Goal: Use online tool/utility: Utilize a website feature to perform a specific function

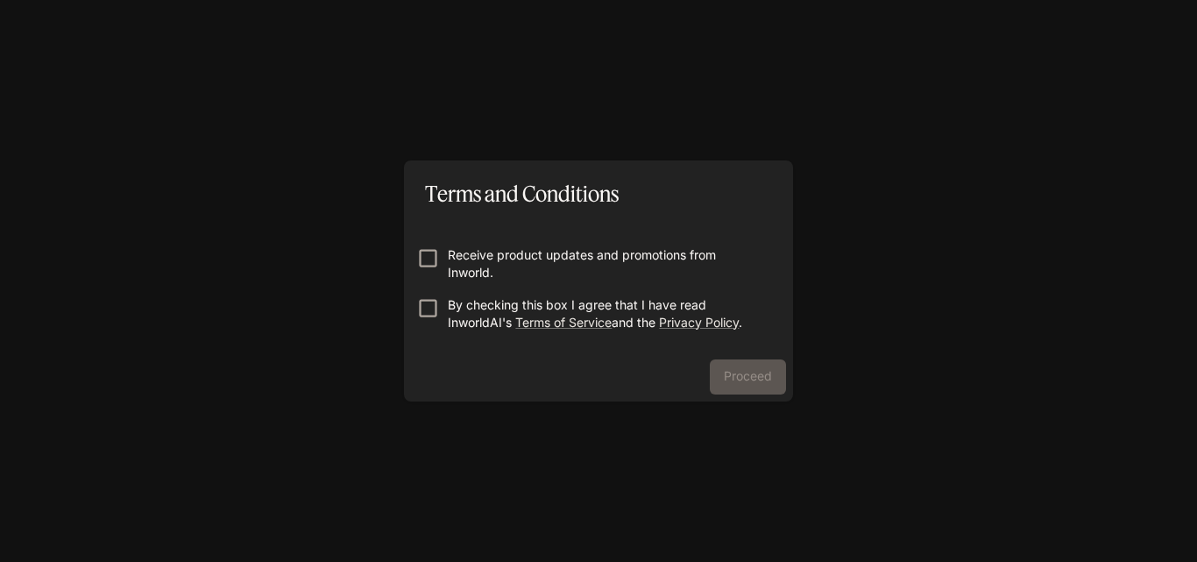
click at [626, 272] on p "Receive product updates and promotions from Inworld." at bounding box center [606, 263] width 316 height 35
click at [622, 315] on p "By checking this box I agree that I have read InworldAI's Terms of Service and …" at bounding box center [606, 313] width 316 height 35
click at [507, 262] on p "Receive product updates and promotions from Inworld." at bounding box center [606, 263] width 316 height 35
click at [730, 364] on button "Proceed" at bounding box center [748, 376] width 76 height 35
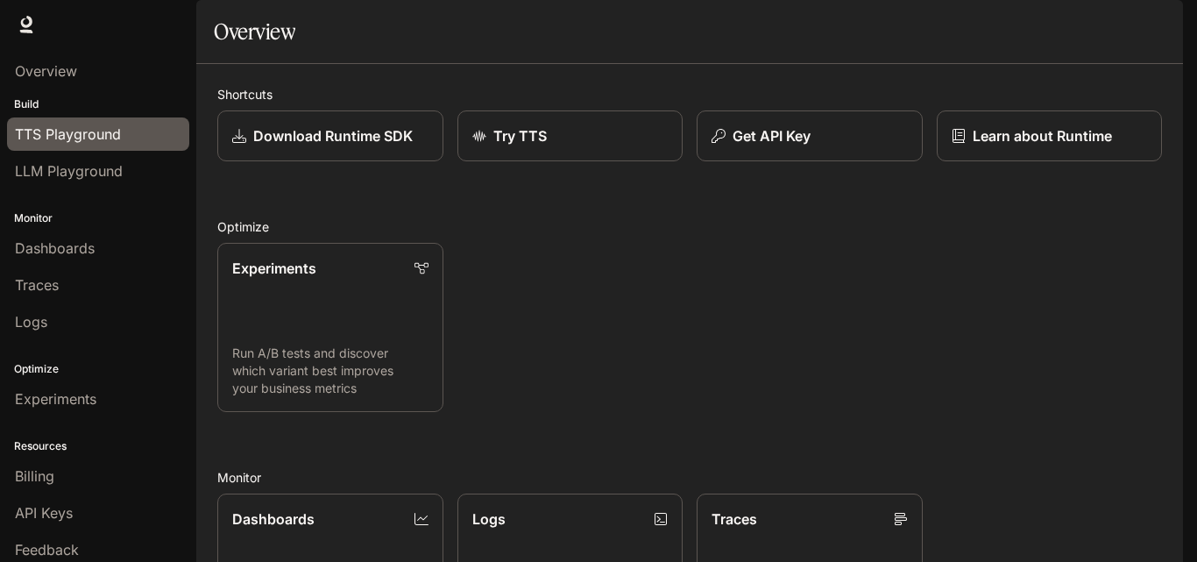
click at [107, 142] on span "TTS Playground" at bounding box center [68, 134] width 106 height 21
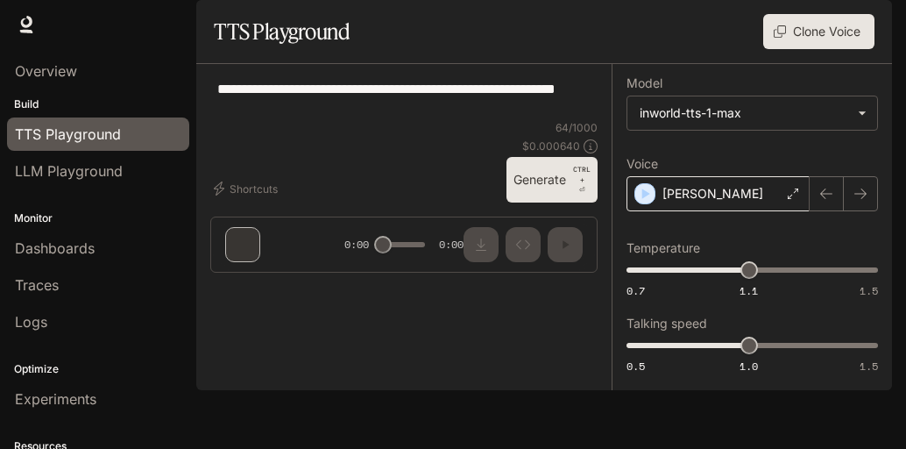
click at [720, 211] on div "Dennis" at bounding box center [718, 193] width 183 height 35
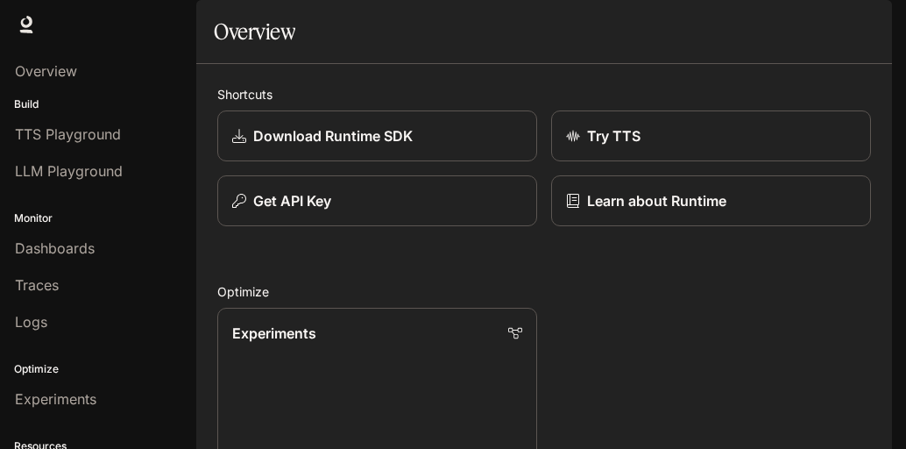
click at [883, 33] on button "button" at bounding box center [867, 24] width 35 height 35
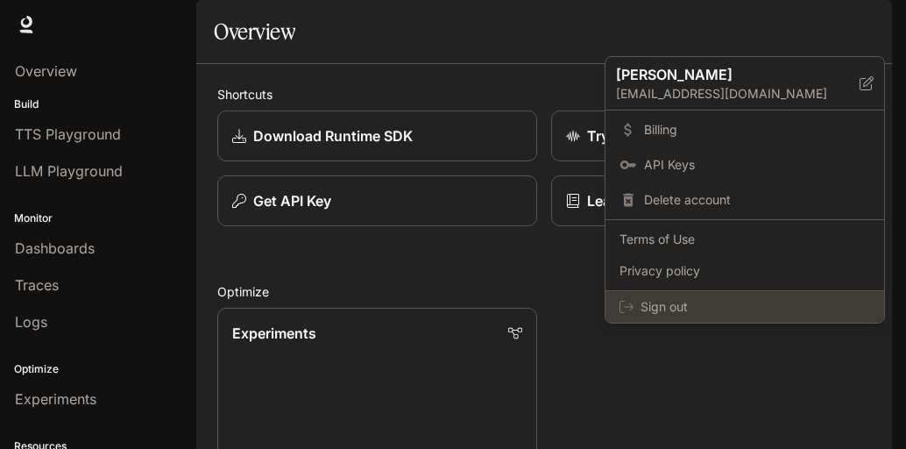
click at [649, 302] on span "Sign out" at bounding box center [756, 307] width 230 height 18
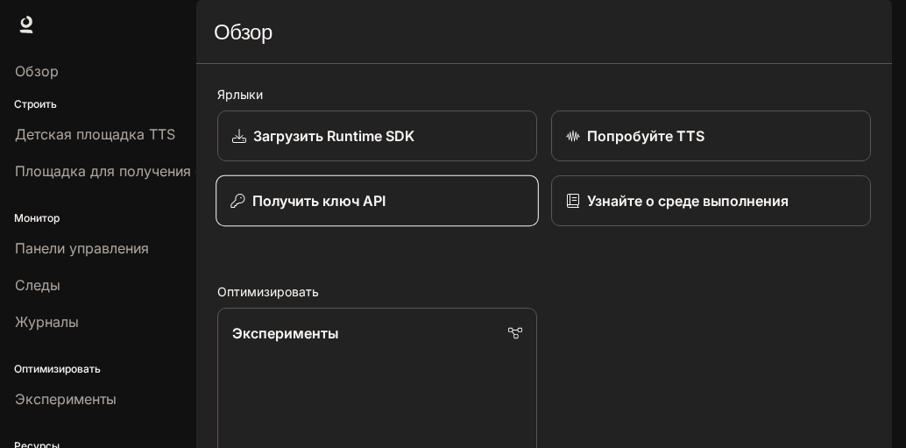
scroll to position [88, 0]
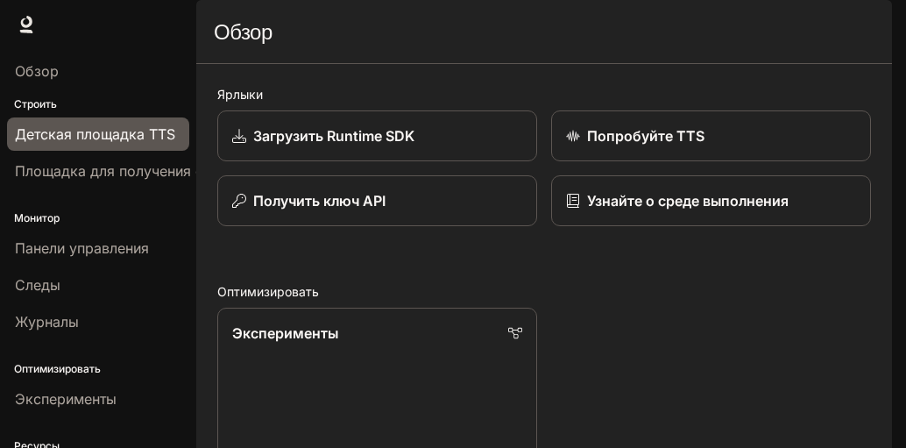
click at [129, 145] on link "Детская площадка TTS" at bounding box center [98, 133] width 182 height 33
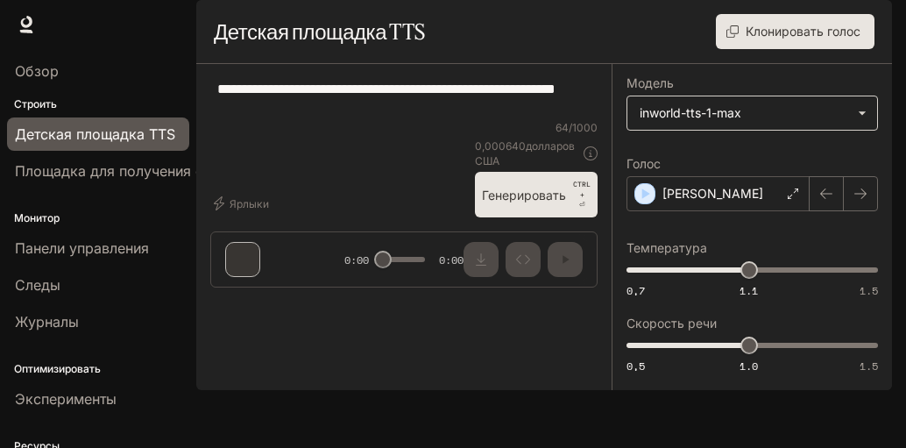
click at [772, 156] on body "Исходный текст Оцените этот перевод Ваш отзыв поможет нам улучшить Google Перев…" at bounding box center [453, 224] width 906 height 448
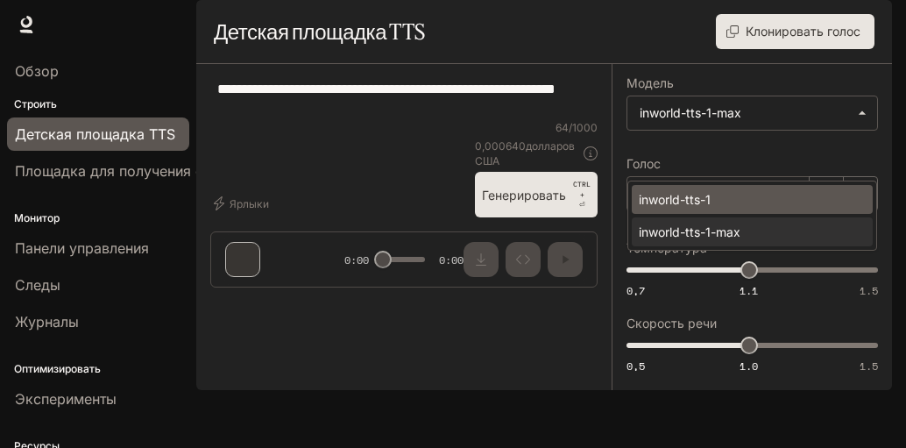
click at [715, 206] on div "inworld-tts-1" at bounding box center [749, 199] width 220 height 18
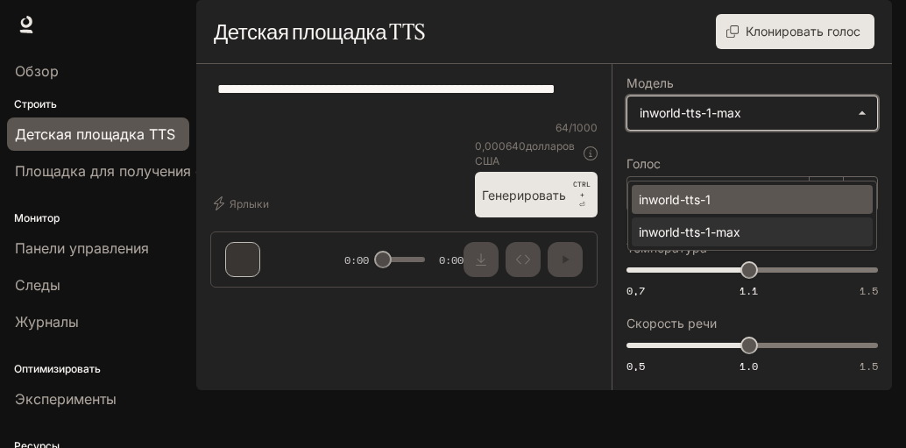
type input "**********"
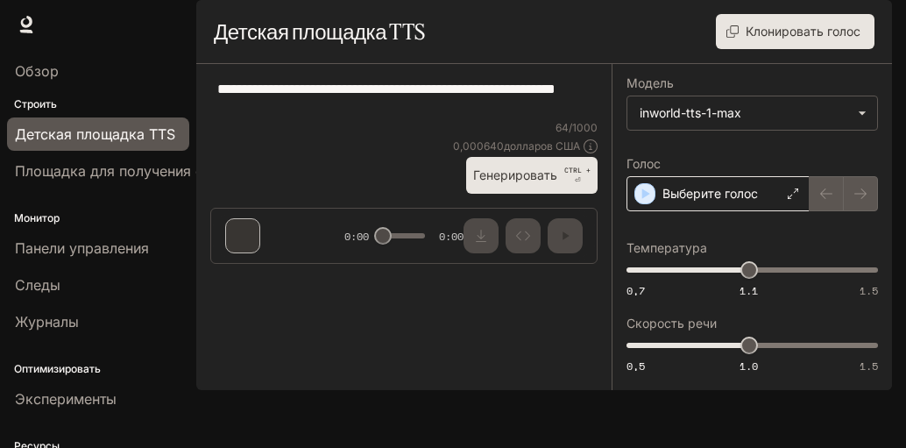
click at [734, 211] on div "Выберите голос" at bounding box center [718, 193] width 183 height 35
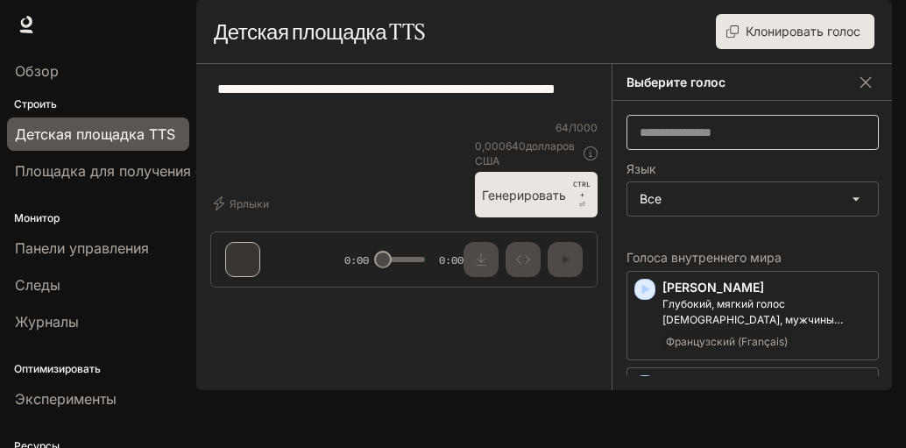
click at [713, 150] on div "​" at bounding box center [753, 132] width 252 height 35
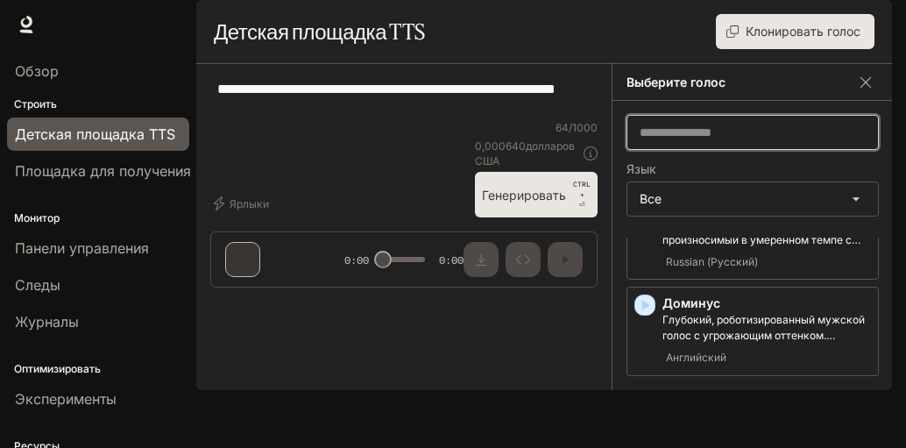
scroll to position [789, 0]
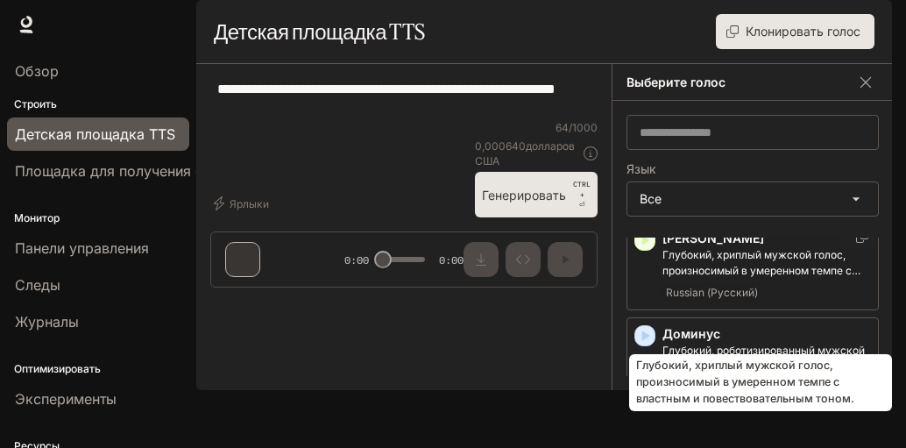
click at [730, 293] on font "Глубокий, хриплый мужской голос, произносимый в умеренном темпе с властным и по…" at bounding box center [766, 270] width 206 height 45
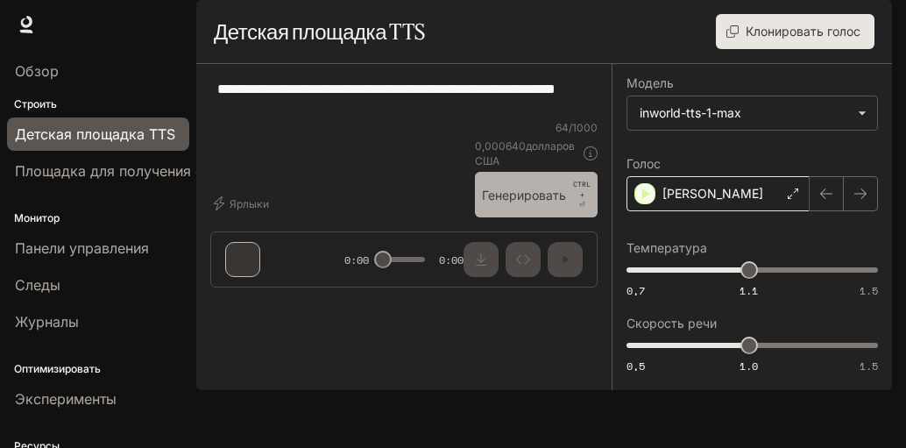
click at [571, 217] on button "Генерировать CTRL + ⏎" at bounding box center [536, 195] width 123 height 46
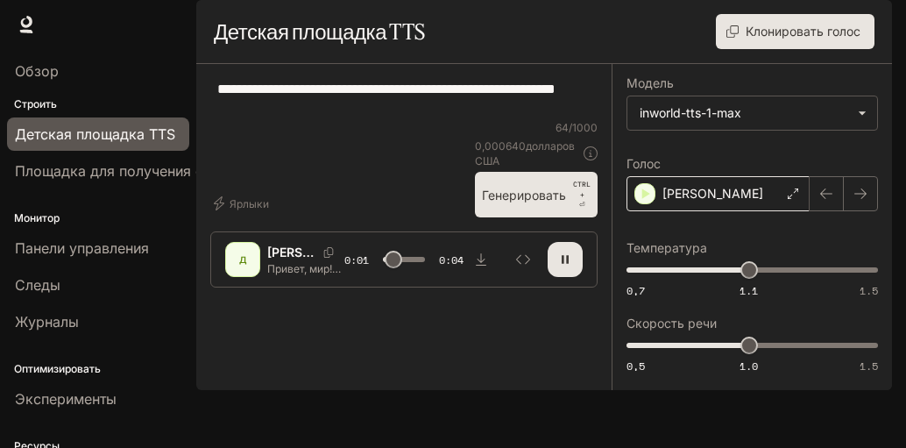
click at [722, 211] on div "Дмитрий" at bounding box center [718, 193] width 183 height 35
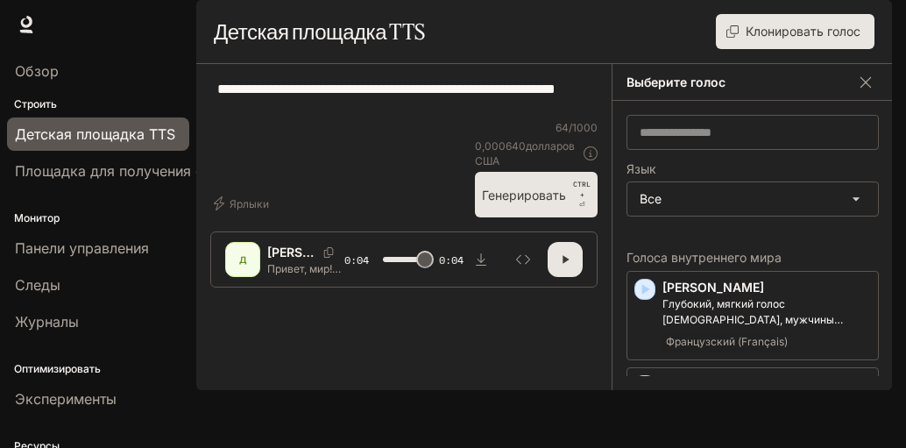
type input "*"
click at [770, 49] on button "Клонировать голос" at bounding box center [795, 31] width 159 height 35
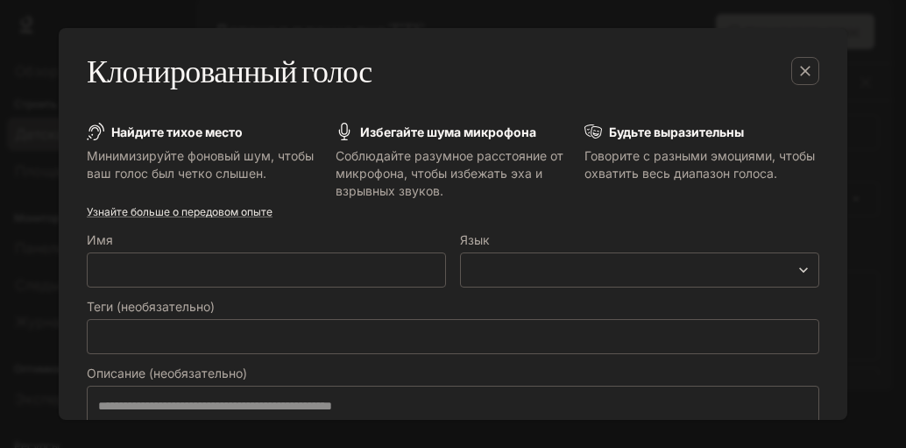
click at [385, 63] on div "Клонированный голос" at bounding box center [436, 71] width 698 height 44
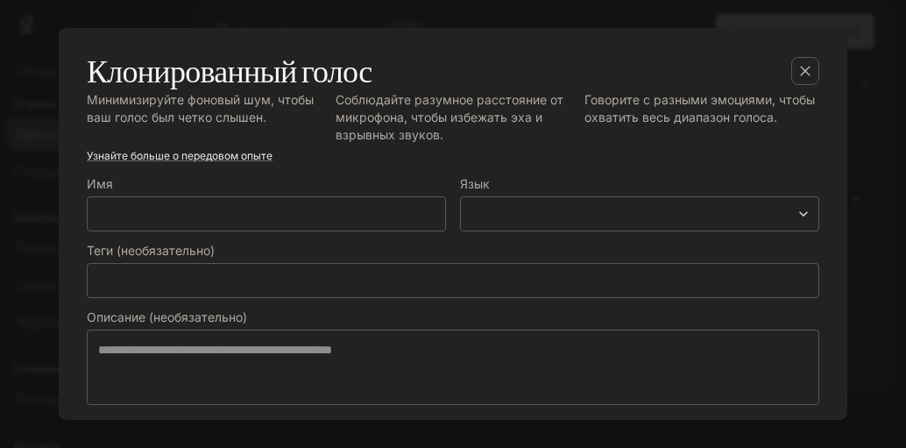
scroll to position [88, 0]
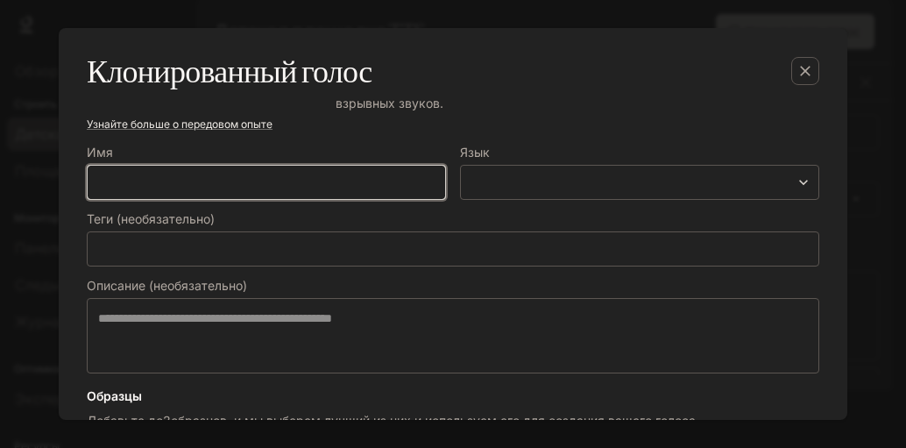
click at [189, 178] on input "text" at bounding box center [267, 183] width 358 height 18
type input "*"
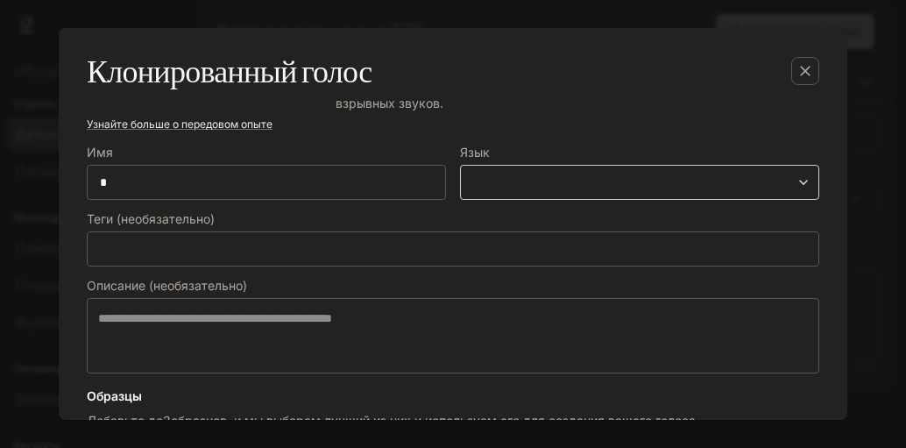
click at [515, 182] on body "Исходный текст Оцените этот перевод Ваш отзыв поможет нам улучшить Google Перев…" at bounding box center [453, 224] width 906 height 448
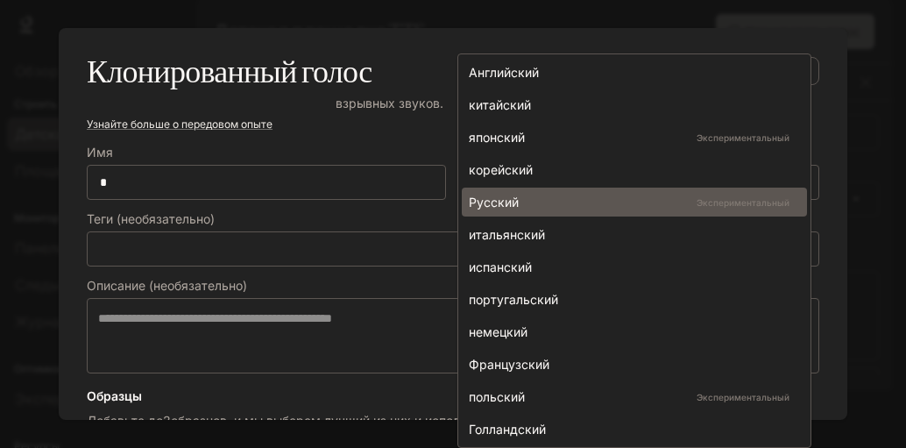
click at [507, 213] on li "Русский Экспериментальный" at bounding box center [634, 202] width 345 height 29
type input "*****"
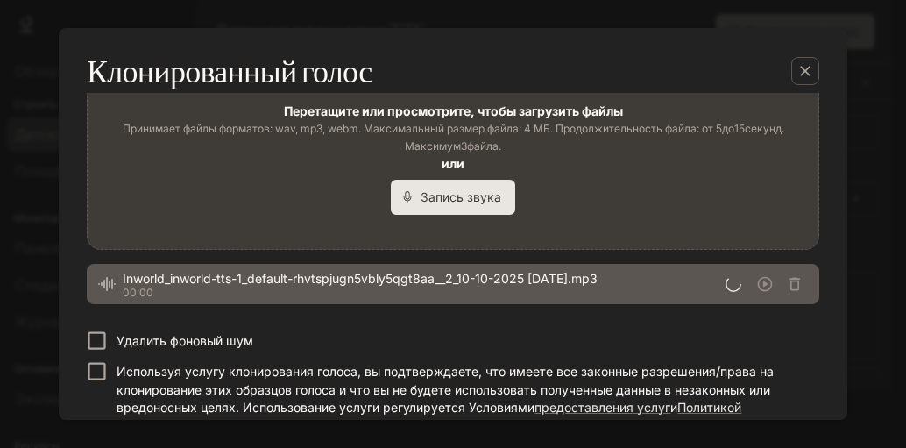
scroll to position [526, 0]
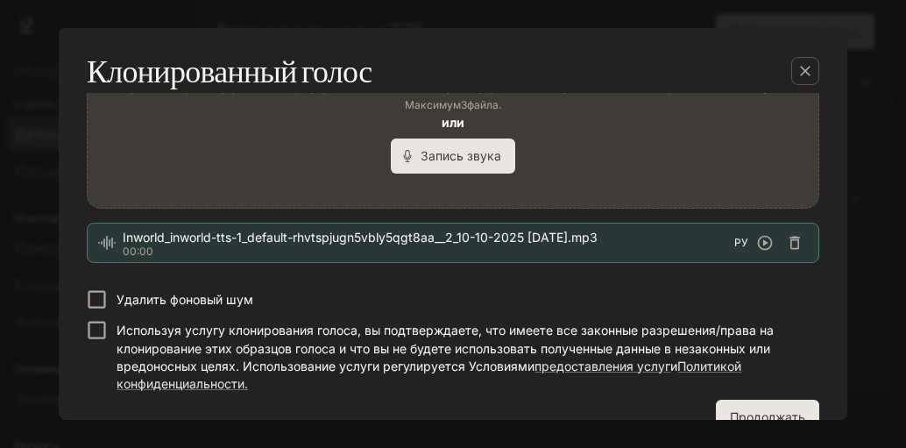
click at [176, 294] on font "Удалить фоновый шум" at bounding box center [185, 299] width 137 height 15
click at [165, 319] on label "Используя услугу клонирования голоса, вы подтверждаете, что имеете все законные…" at bounding box center [441, 353] width 728 height 77
click at [758, 242] on icon "button" at bounding box center [765, 243] width 15 height 15
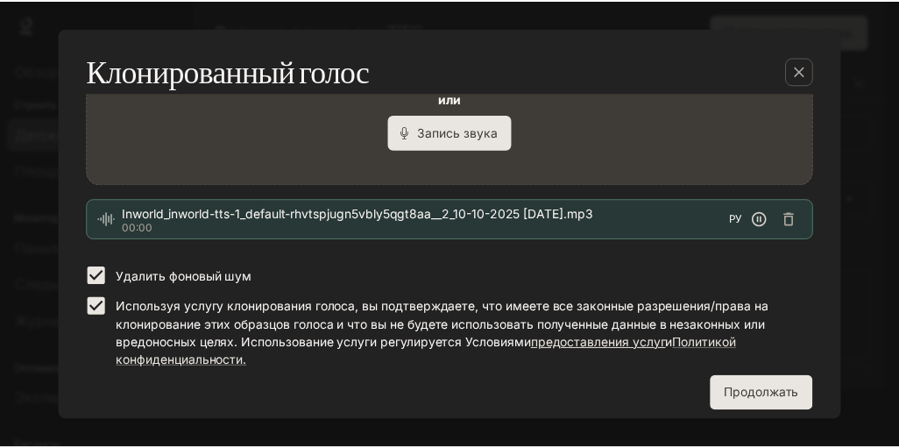
scroll to position [561, 0]
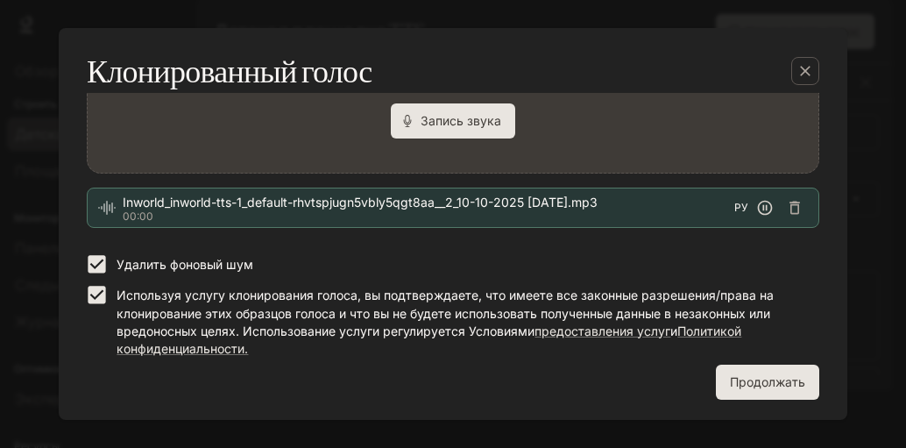
click at [747, 365] on button "Продолжать" at bounding box center [767, 382] width 103 height 35
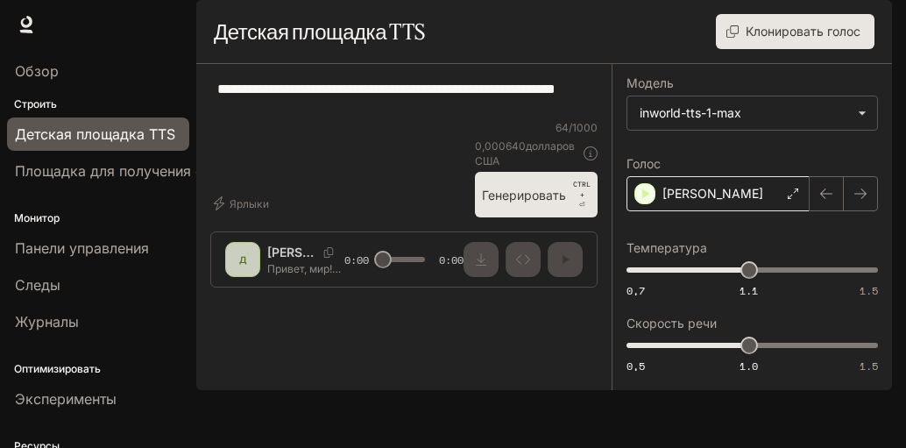
click at [705, 211] on div "[PERSON_NAME]" at bounding box center [718, 193] width 183 height 35
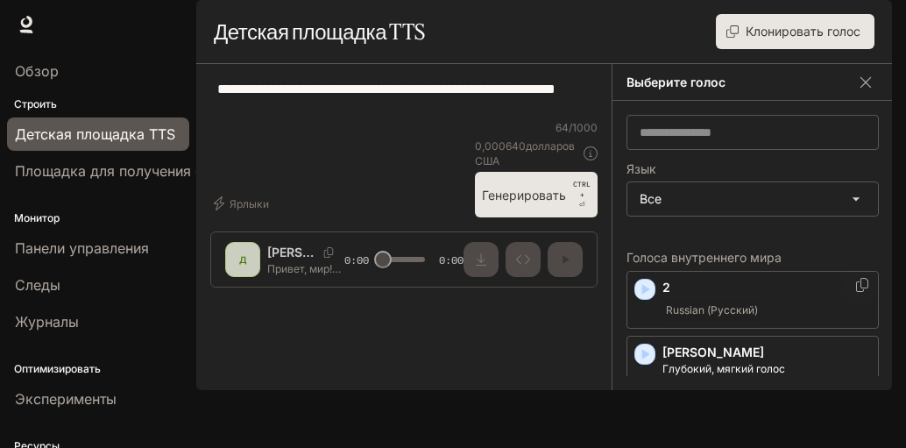
click at [703, 296] on p "2" at bounding box center [767, 288] width 209 height 18
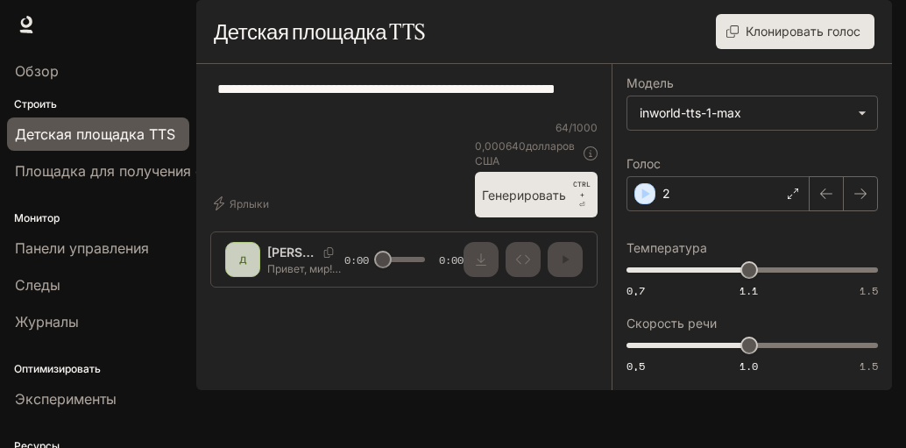
click at [575, 210] on p "CTRL + ⏎" at bounding box center [582, 195] width 18 height 32
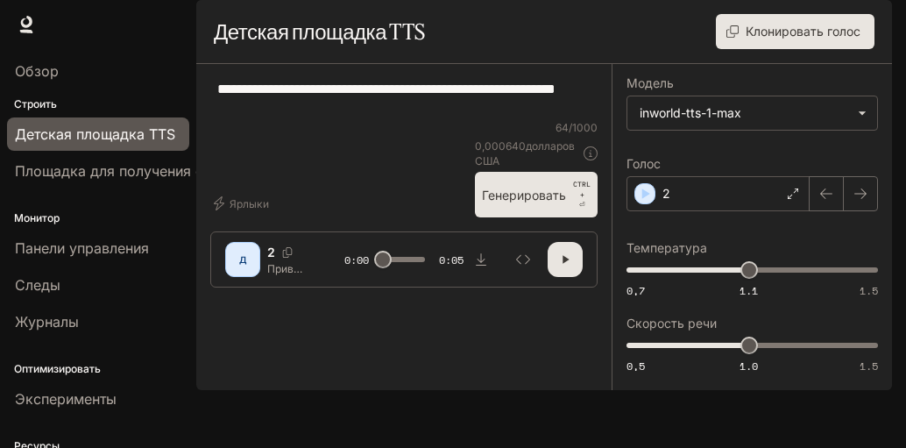
click at [354, 119] on textarea "**********" at bounding box center [403, 99] width 373 height 40
paste textarea "**********"
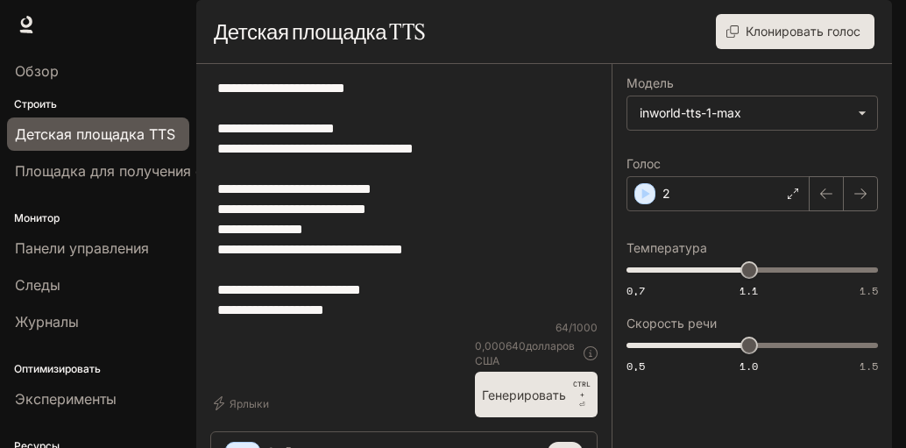
click at [525, 417] on button "Генерировать CTRL + ⏎" at bounding box center [536, 395] width 123 height 46
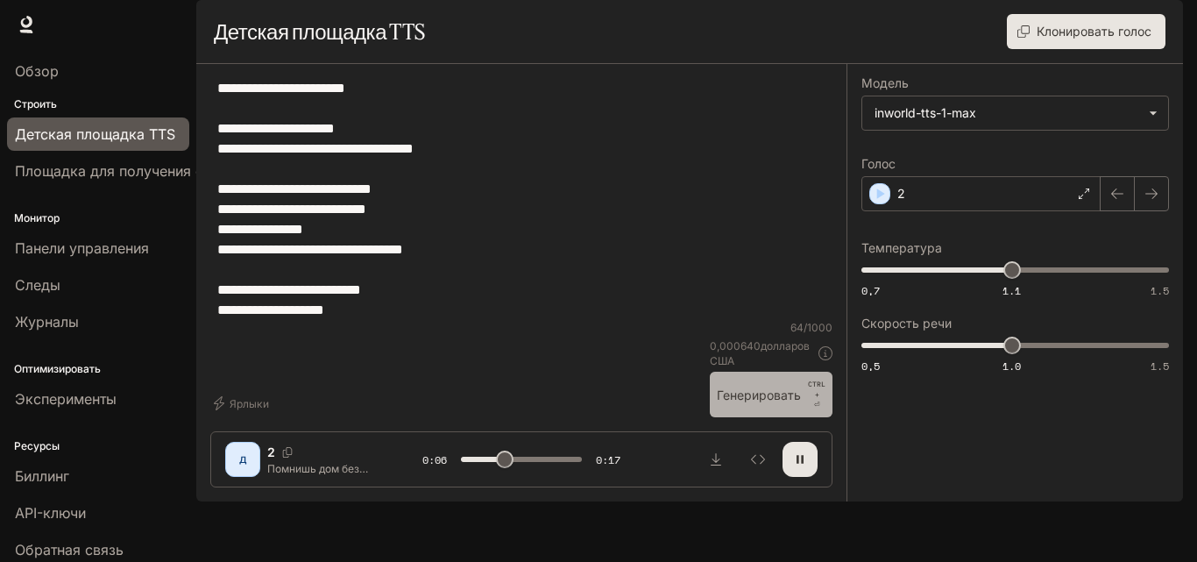
click at [794, 417] on button "Генерировать CTRL + ⏎" at bounding box center [771, 395] width 123 height 46
click at [777, 406] on font "Генерировать" at bounding box center [759, 395] width 84 height 22
click at [763, 406] on font "Генерировать" at bounding box center [759, 395] width 84 height 22
click at [905, 211] on div "2" at bounding box center [981, 193] width 239 height 35
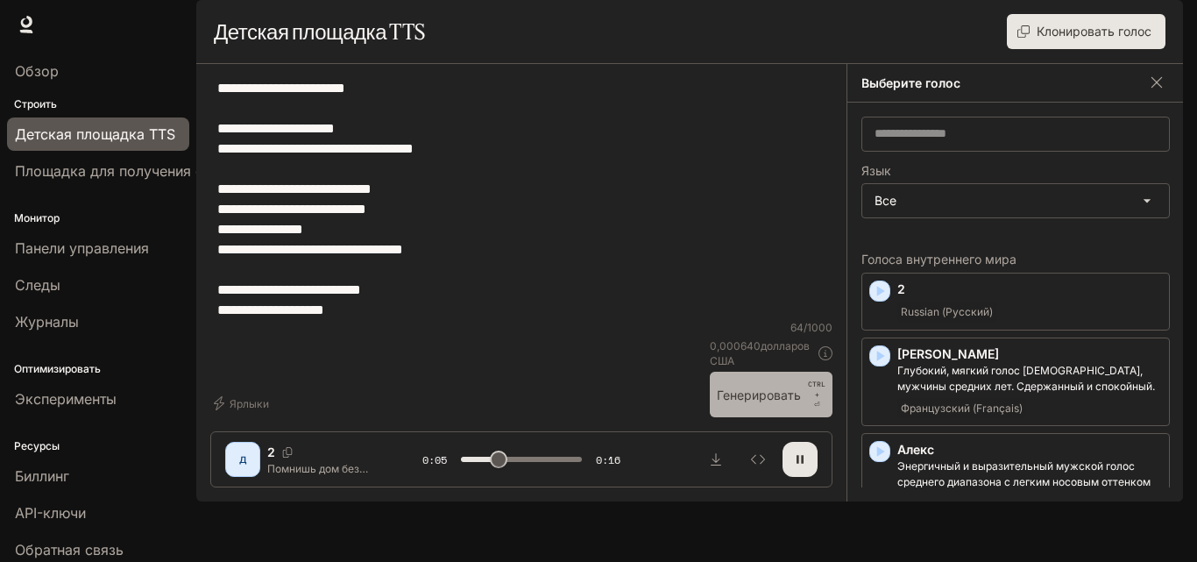
click at [796, 402] on font "Генерировать" at bounding box center [759, 394] width 84 height 15
click at [522, 291] on textarea "**********" at bounding box center [521, 199] width 608 height 242
click at [718, 417] on button "Генерировать CTRL + ⏎" at bounding box center [771, 395] width 123 height 46
drag, startPoint x: 218, startPoint y: 130, endPoint x: 454, endPoint y: 375, distance: 340.3
click at [475, 393] on div "**********" at bounding box center [521, 261] width 622 height 367
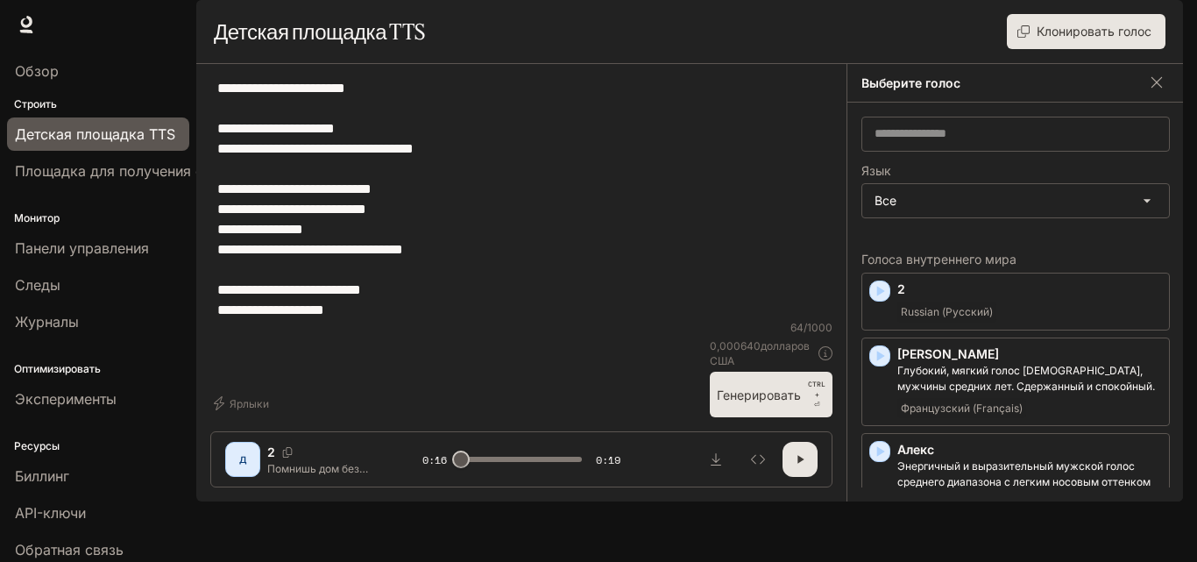
paste textarea "**********"
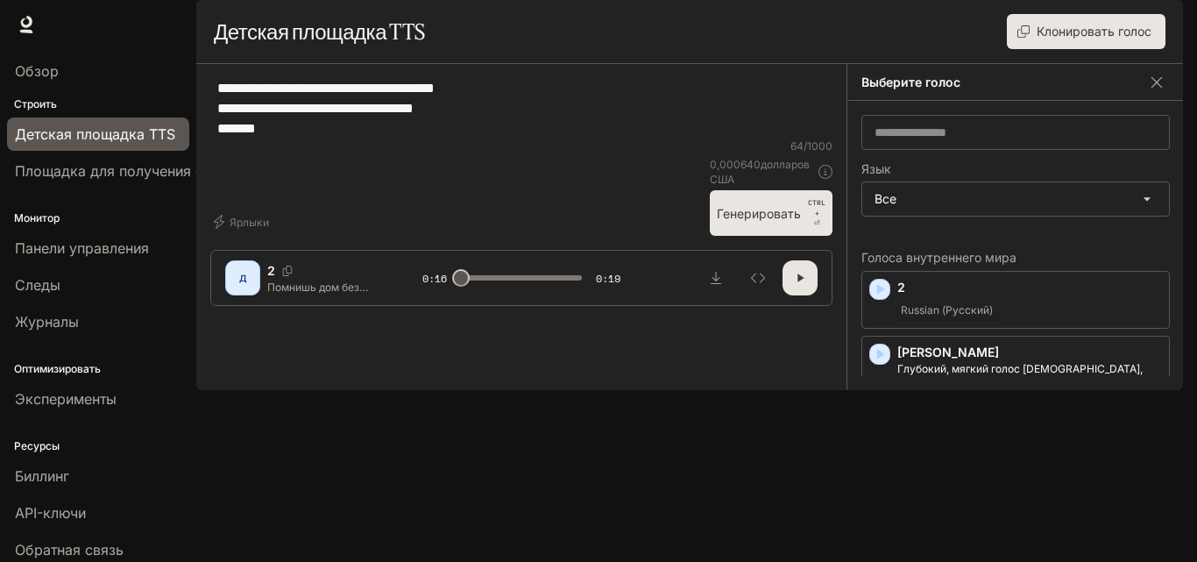
type textarea "**********"
click at [768, 236] on button "Генерировать CTRL + ⏎" at bounding box center [771, 213] width 123 height 46
click at [762, 224] on font "Генерировать" at bounding box center [759, 213] width 84 height 22
click at [762, 236] on button "Генерировать CTRL + ⏎" at bounding box center [771, 213] width 123 height 46
click at [905, 39] on font "Клонировать голос" at bounding box center [1094, 31] width 115 height 15
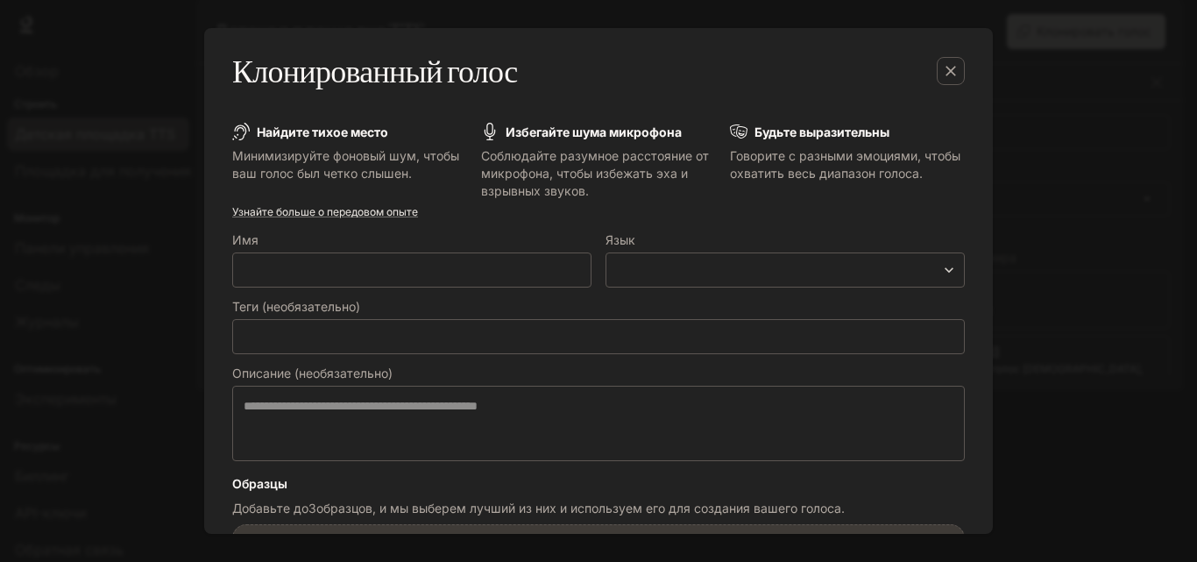
click at [456, 241] on label "Имя" at bounding box center [411, 244] width 359 height 18
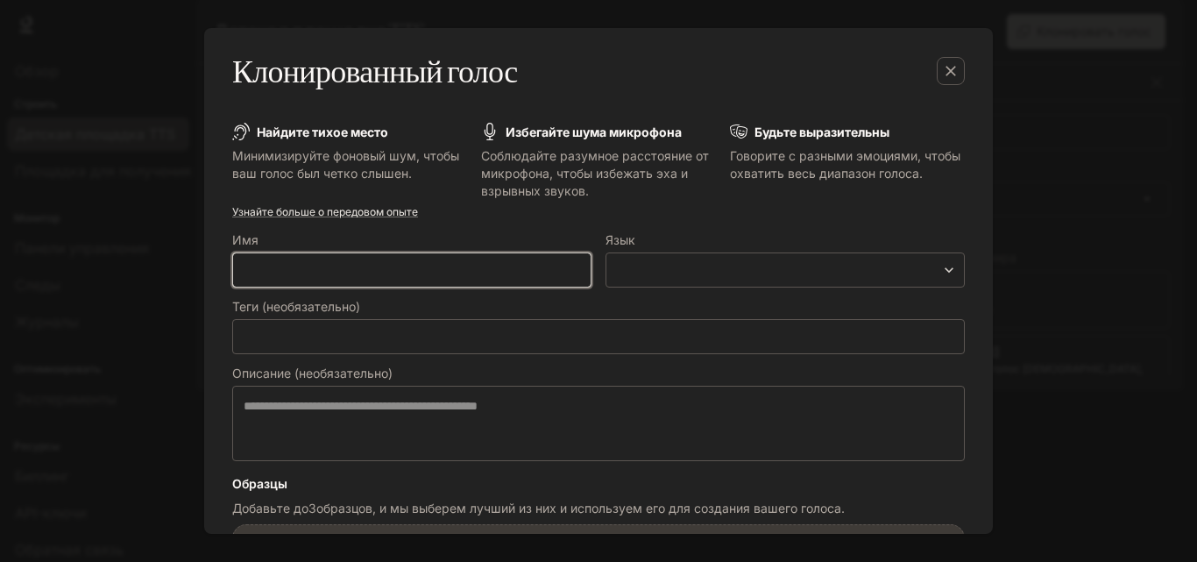
click at [451, 265] on input "text" at bounding box center [412, 270] width 358 height 18
type input "*"
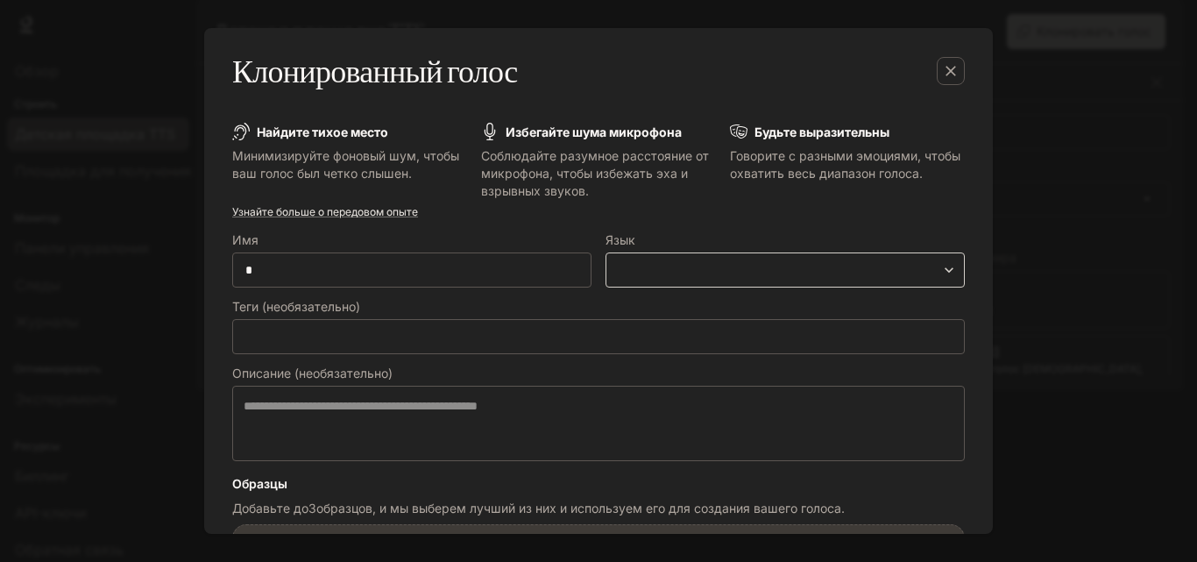
click at [722, 266] on body "Исходный текст Оцените этот перевод Ваш отзыв поможет нам улучшить Google Перев…" at bounding box center [598, 281] width 1197 height 562
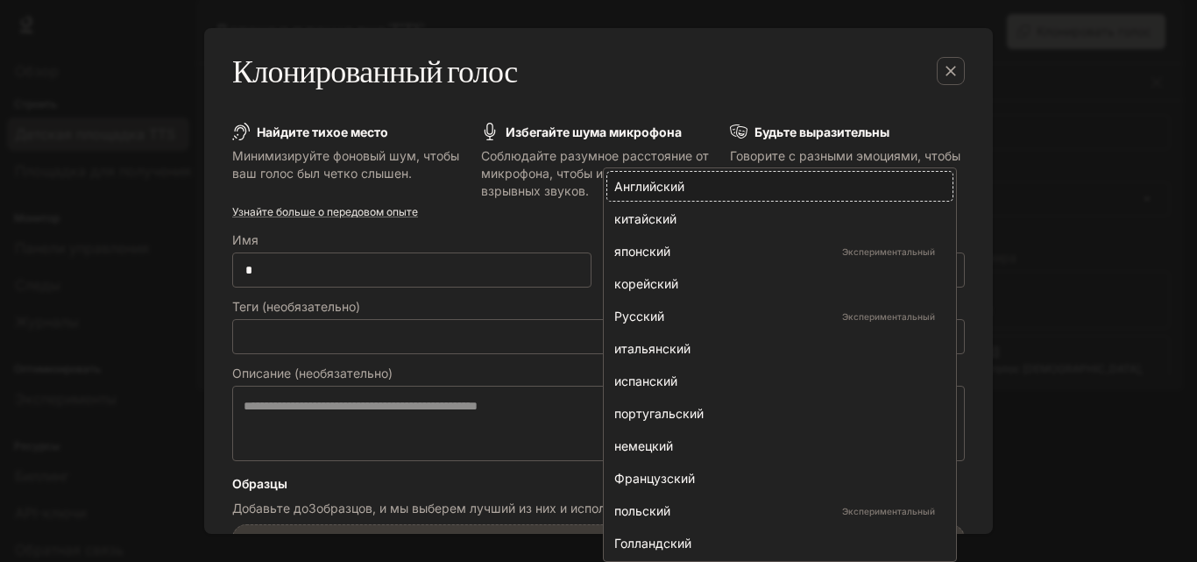
click at [544, 238] on div at bounding box center [598, 281] width 1197 height 562
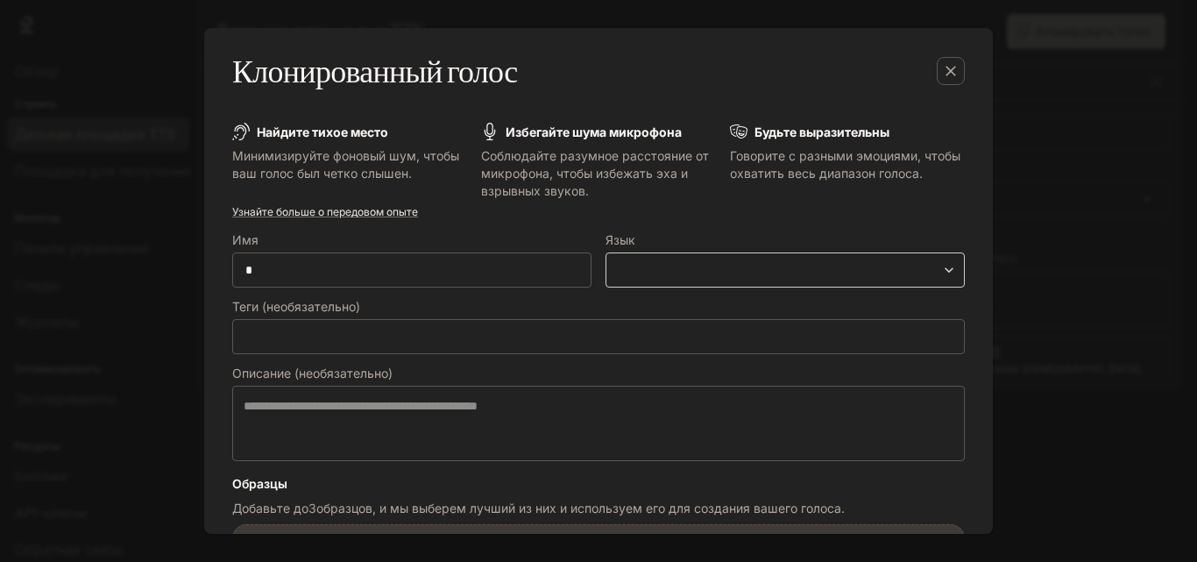
click at [618, 255] on div "​ ​" at bounding box center [785, 269] width 359 height 35
click at [649, 270] on body "Исходный текст Оцените этот перевод Ваш отзыв поможет нам улучшить Google Перев…" at bounding box center [598, 281] width 1197 height 562
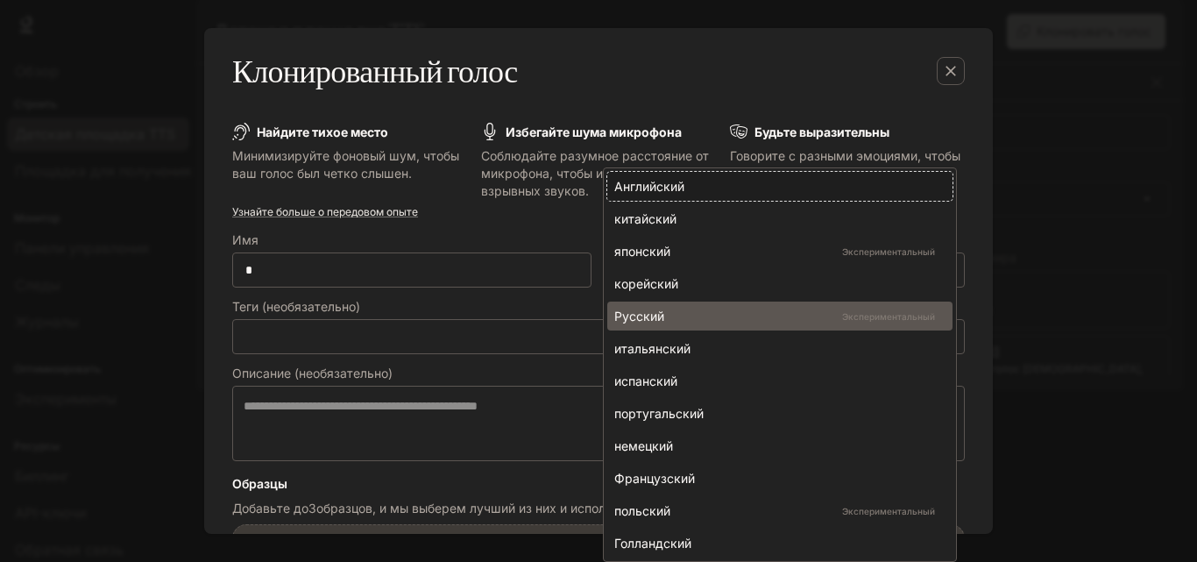
click at [663, 302] on li "Русский Экспериментальный" at bounding box center [779, 316] width 345 height 29
type input "*****"
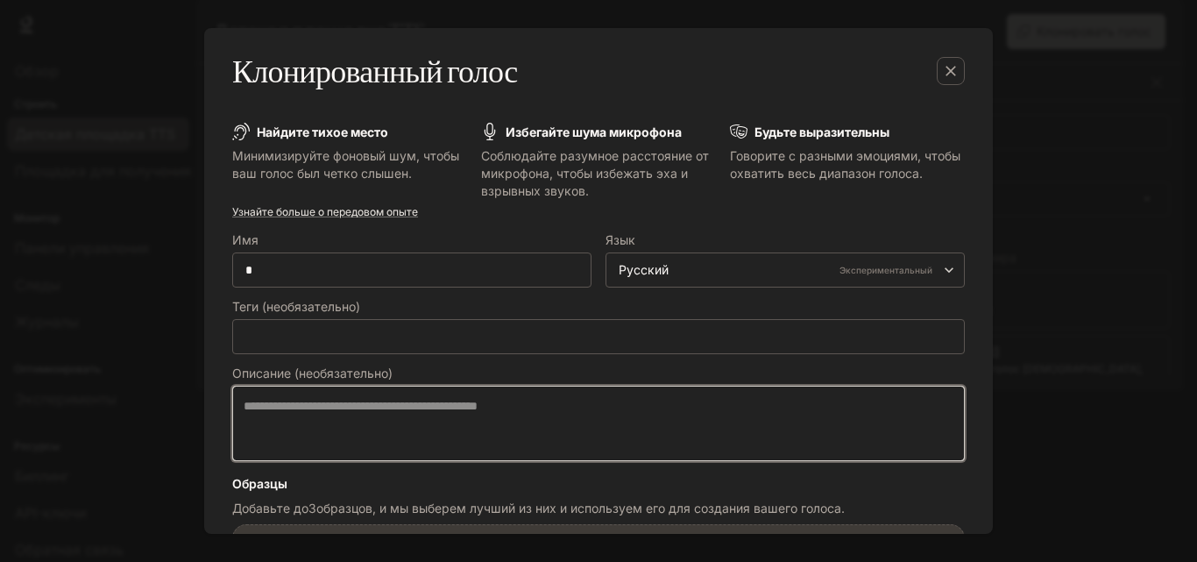
click at [429, 424] on textarea at bounding box center [599, 423] width 710 height 53
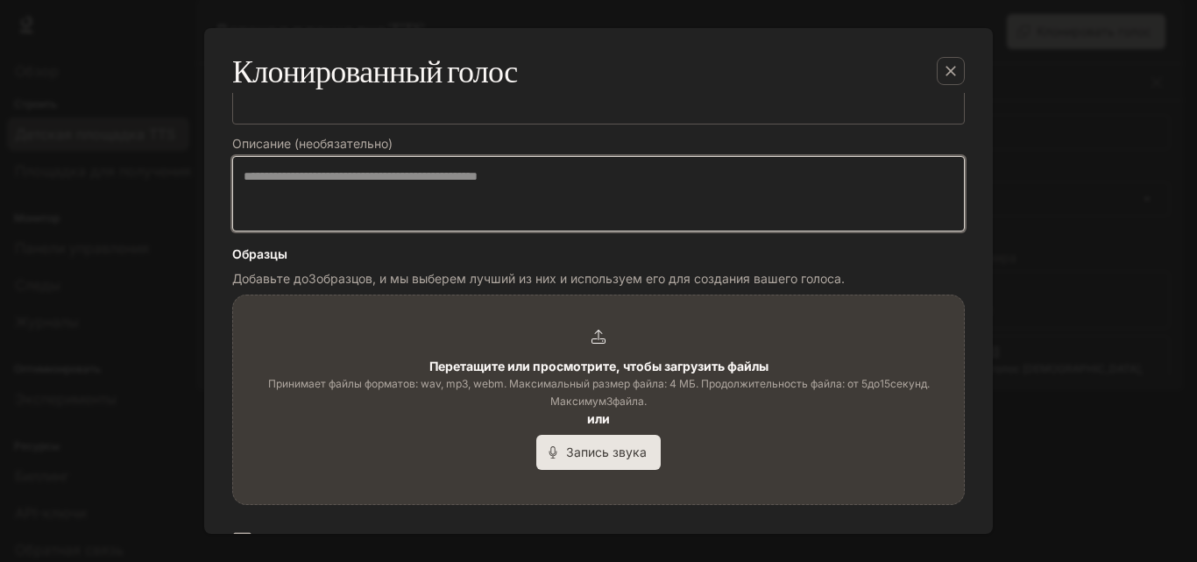
scroll to position [393, 0]
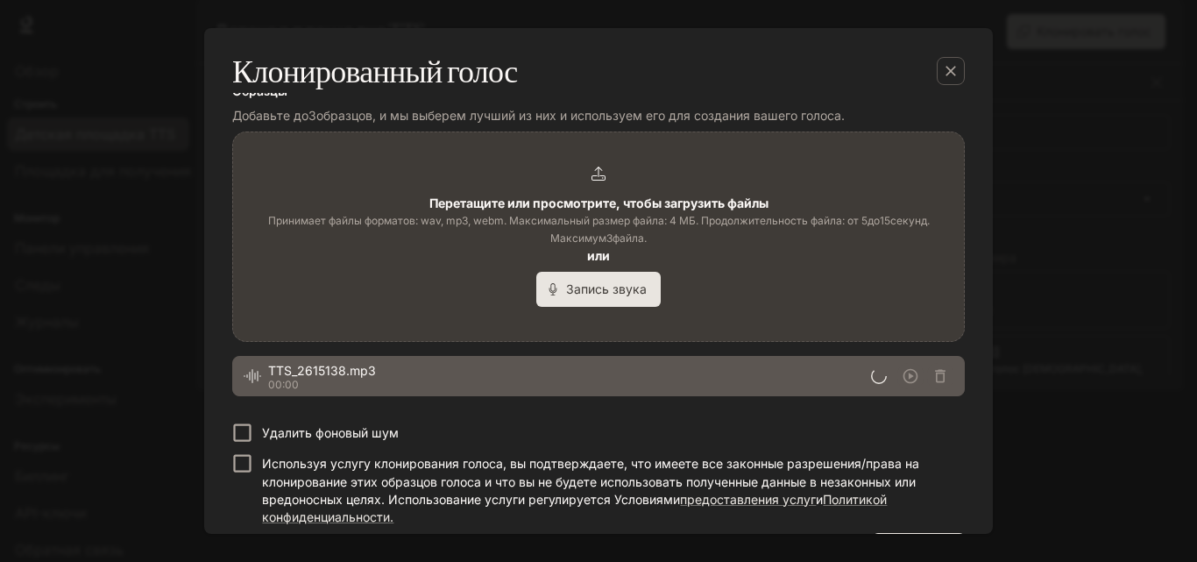
click at [278, 447] on font "Используя услугу клонирования голоса, вы подтверждаете, что имеете все законные…" at bounding box center [590, 481] width 657 height 50
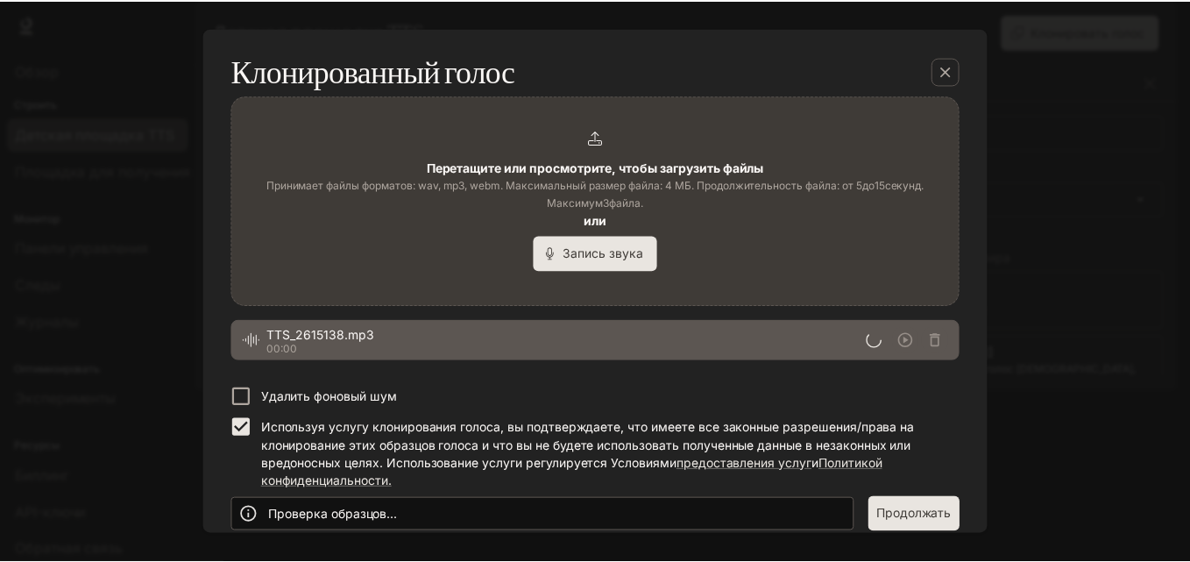
scroll to position [447, 0]
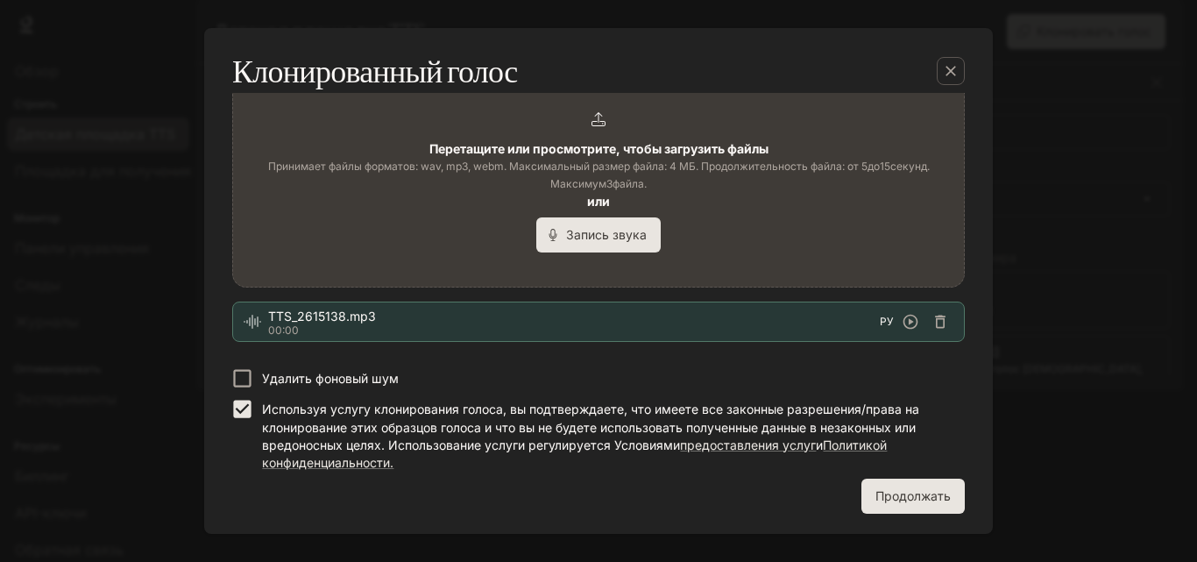
click at [905, 447] on font "Продолжать" at bounding box center [913, 496] width 75 height 22
